Goal: Information Seeking & Learning: Learn about a topic

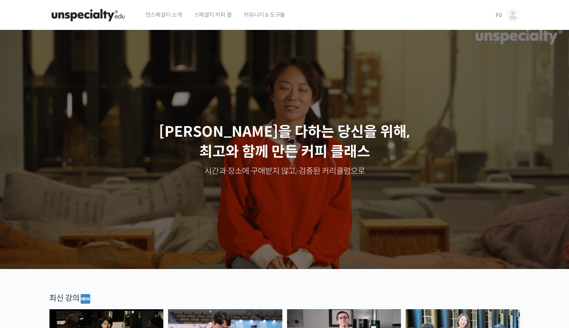
click at [514, 18] on img at bounding box center [513, 15] width 14 height 14
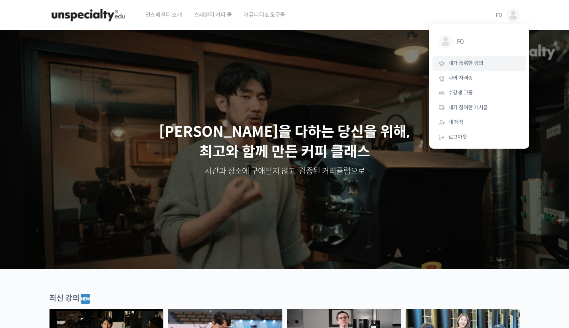
click at [471, 62] on span "내가 등록한 강의" at bounding box center [465, 63] width 35 height 7
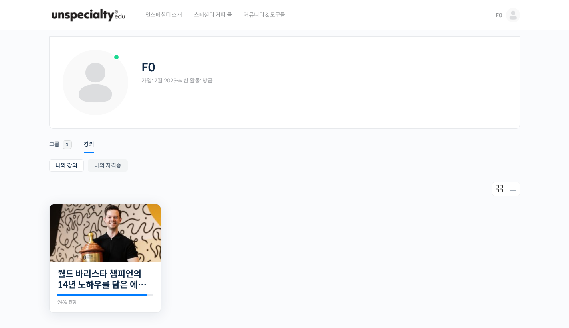
click at [136, 229] on img at bounding box center [104, 234] width 111 height 58
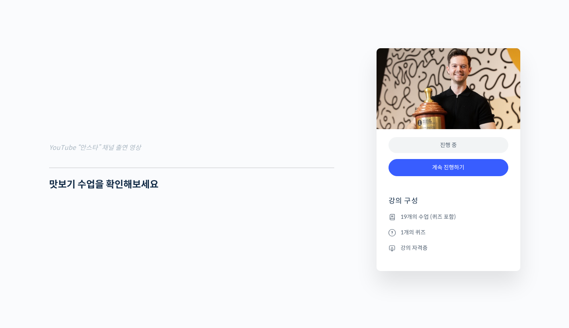
scroll to position [732, 0]
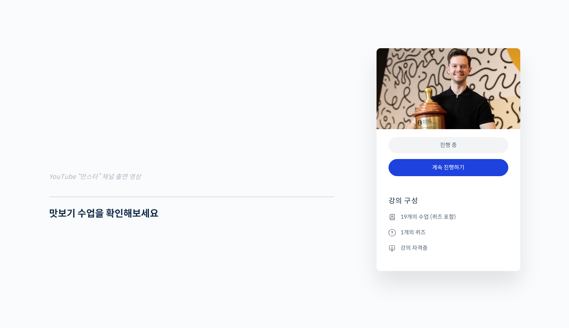
click at [447, 168] on link "계속 진행하기" at bounding box center [448, 167] width 120 height 17
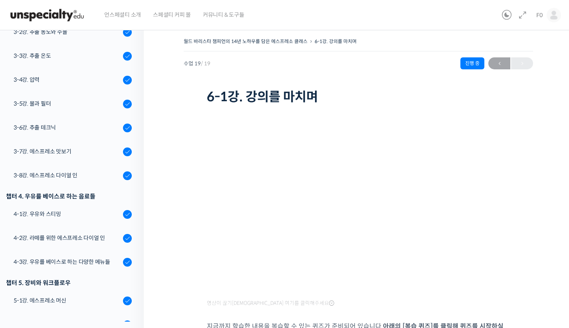
scroll to position [268, 0]
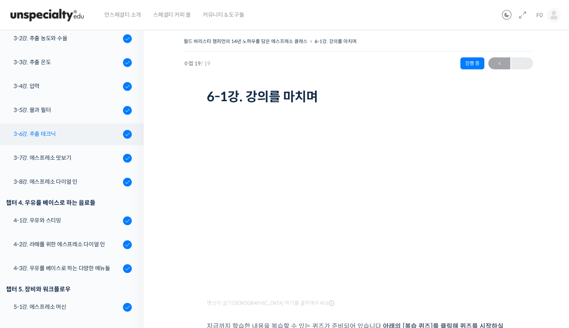
click at [40, 131] on div "3-6강. 추출 테크닉" at bounding box center [67, 134] width 107 height 9
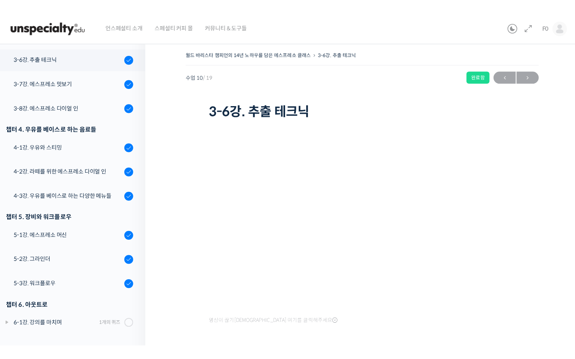
scroll to position [326, 0]
